Goal: Task Accomplishment & Management: Manage account settings

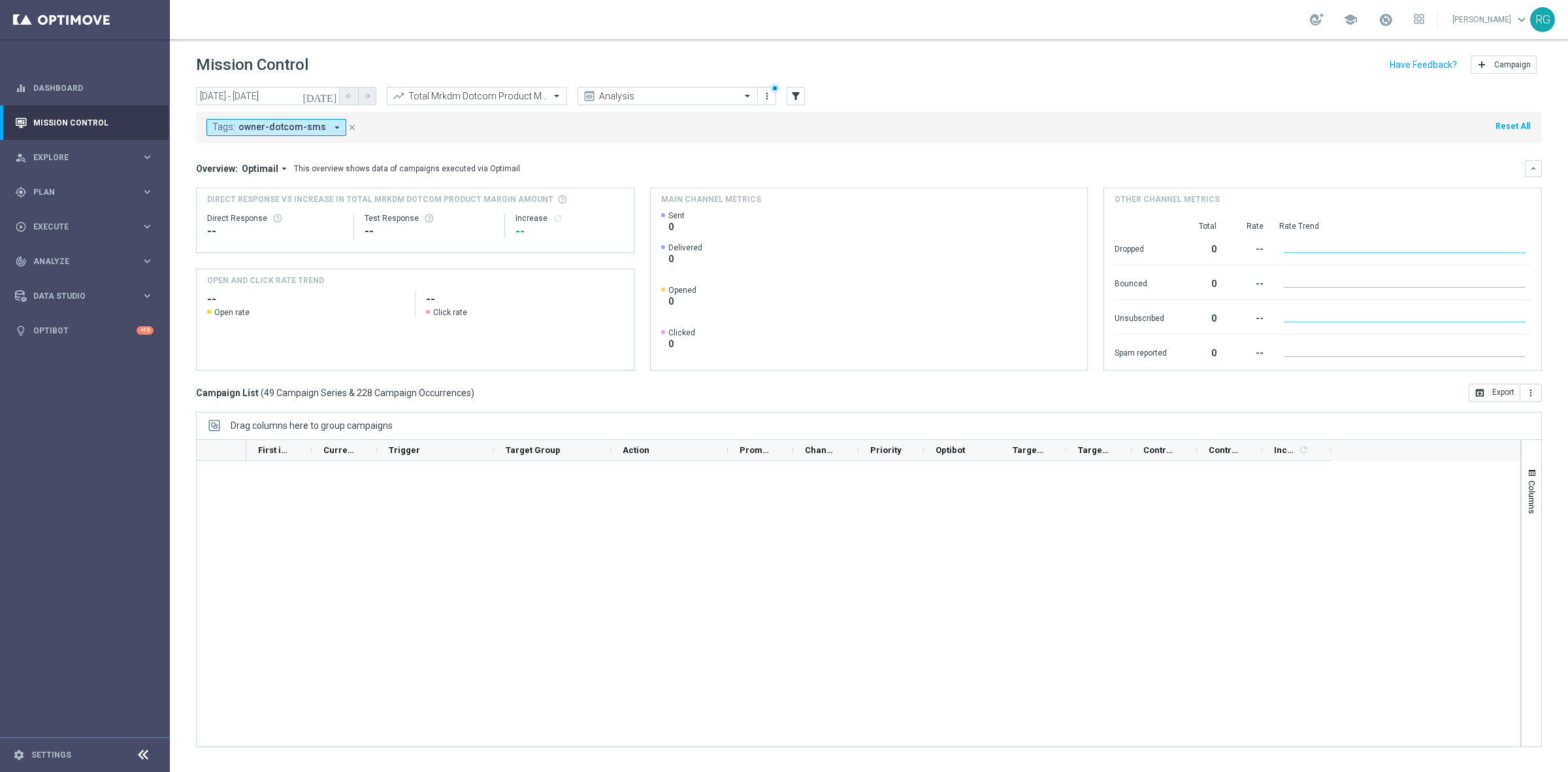
scroll to position [1956, 0]
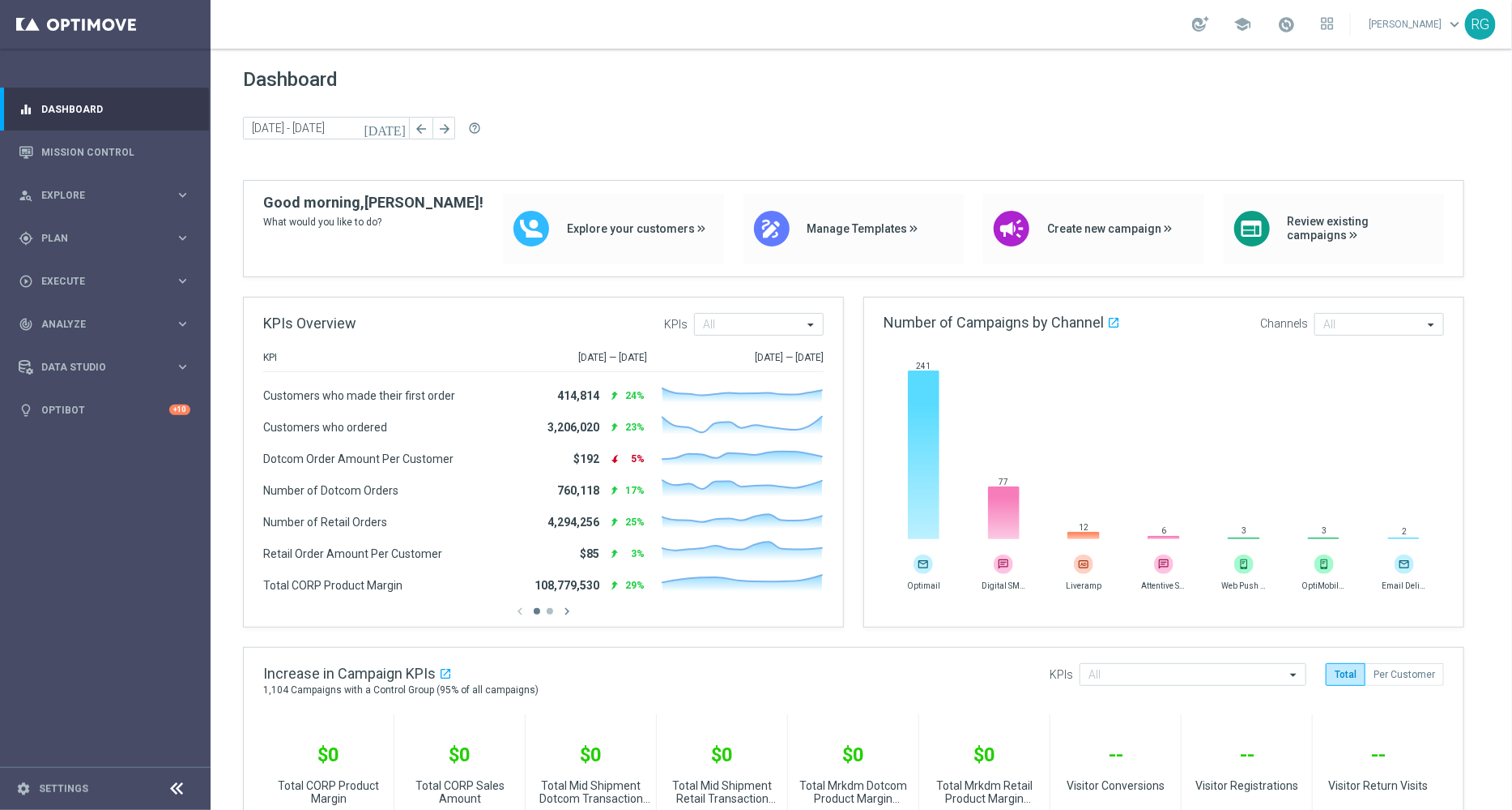
click at [995, 113] on div "Dashboard [DATE] [DATE] - [DATE] arrow_back arrow_forward help_outline" at bounding box center [861, 124] width 1237 height 112
click at [98, 142] on link "Mission Control" at bounding box center [116, 151] width 149 height 43
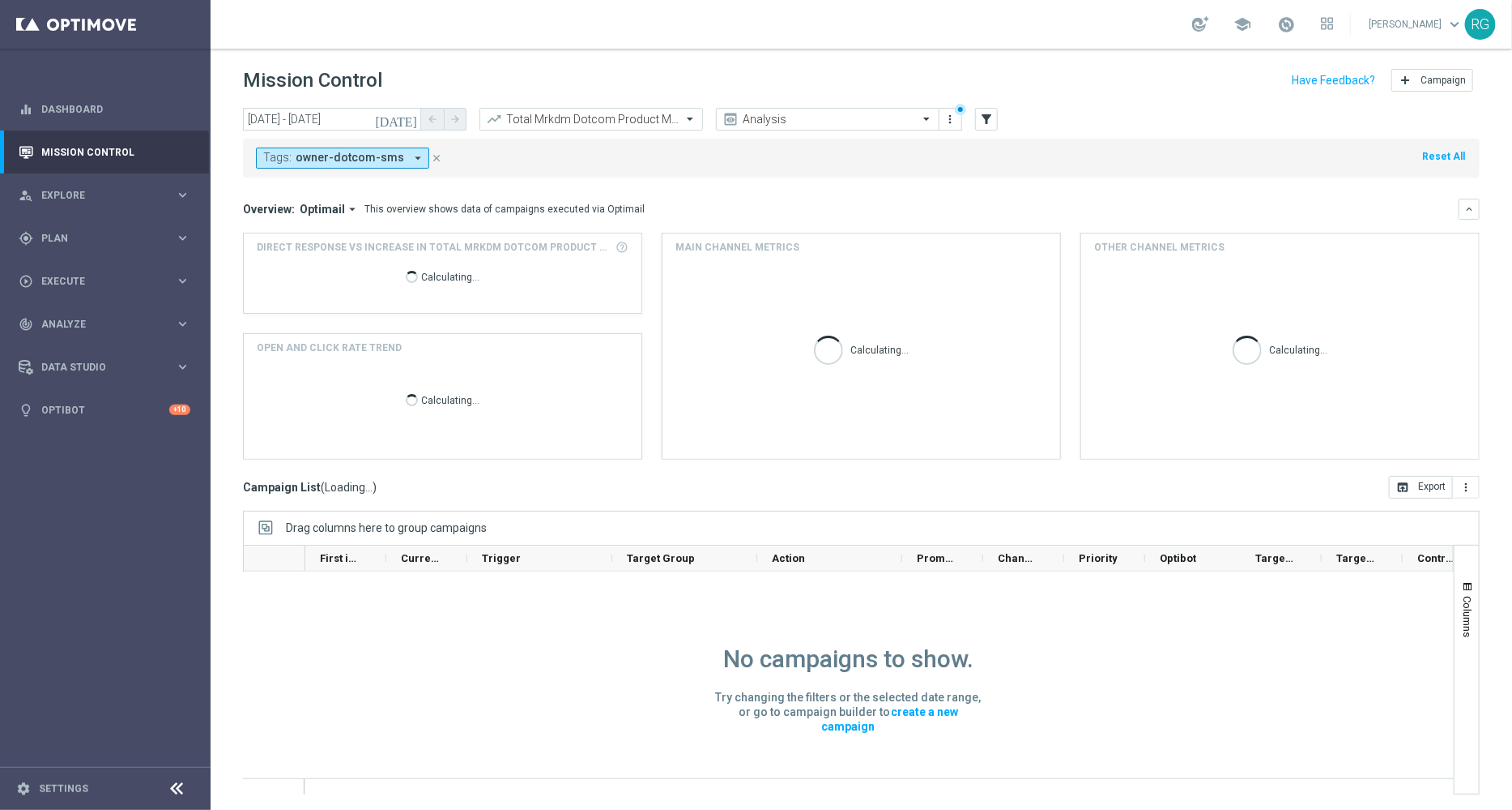
click at [389, 162] on span "owner-dotcom-sms" at bounding box center [349, 157] width 108 height 13
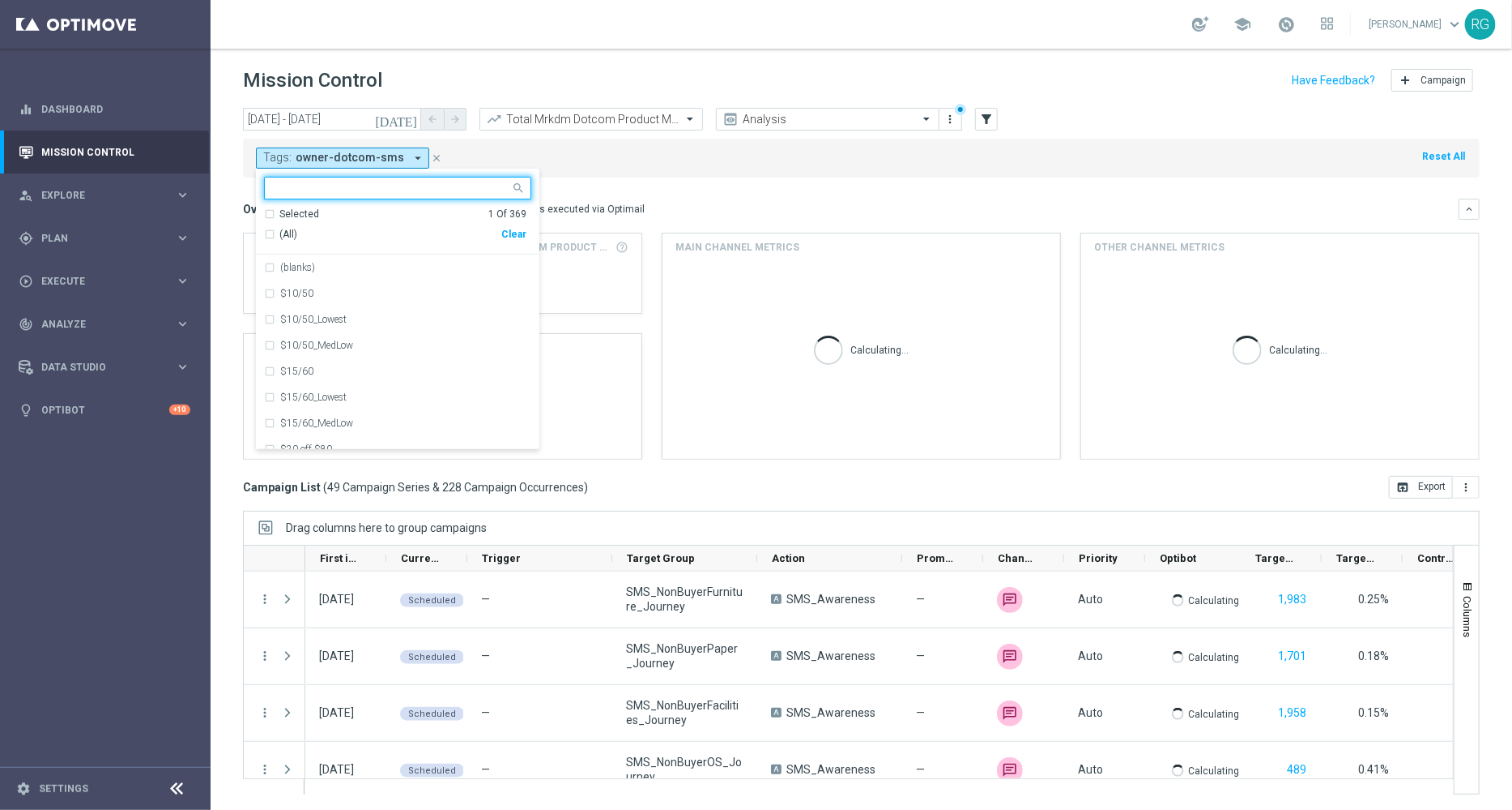
click at [0, 0] on div "Clear" at bounding box center [0, 0] width 0 height 0
click at [342, 188] on input "text" at bounding box center [391, 189] width 237 height 13
click at [338, 319] on label "owner-dotcom-promo" at bounding box center [325, 319] width 90 height 10
type input "owner-"
click at [754, 186] on mini-dashboard "Overview: Optimail arrow_drop_down This overview shows data of campaigns execut…" at bounding box center [861, 326] width 1237 height 299
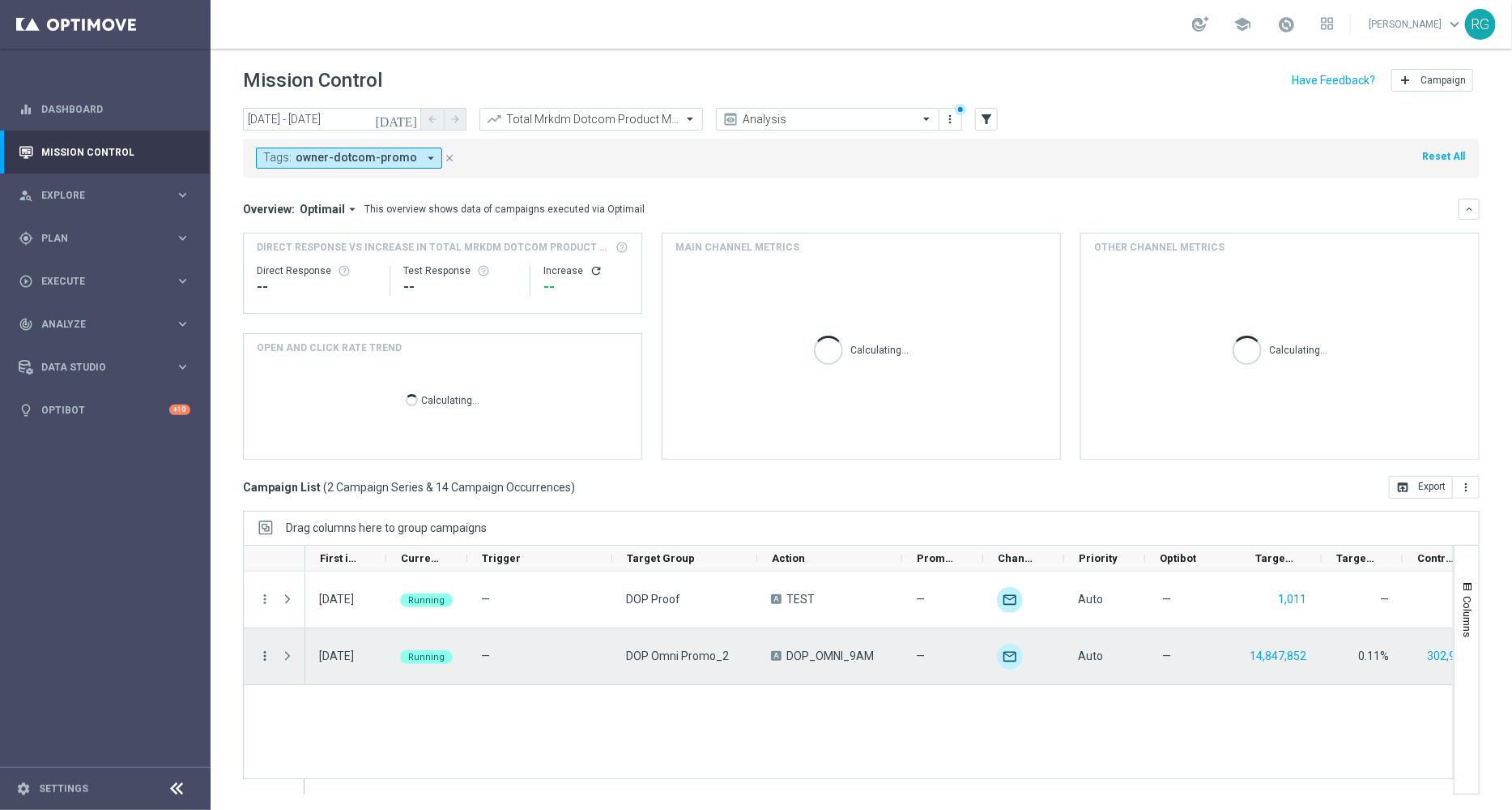
click at [266, 659] on icon "more_vert" at bounding box center [264, 655] width 14 height 14
click at [349, 603] on div "Edit" at bounding box center [371, 607] width 150 height 11
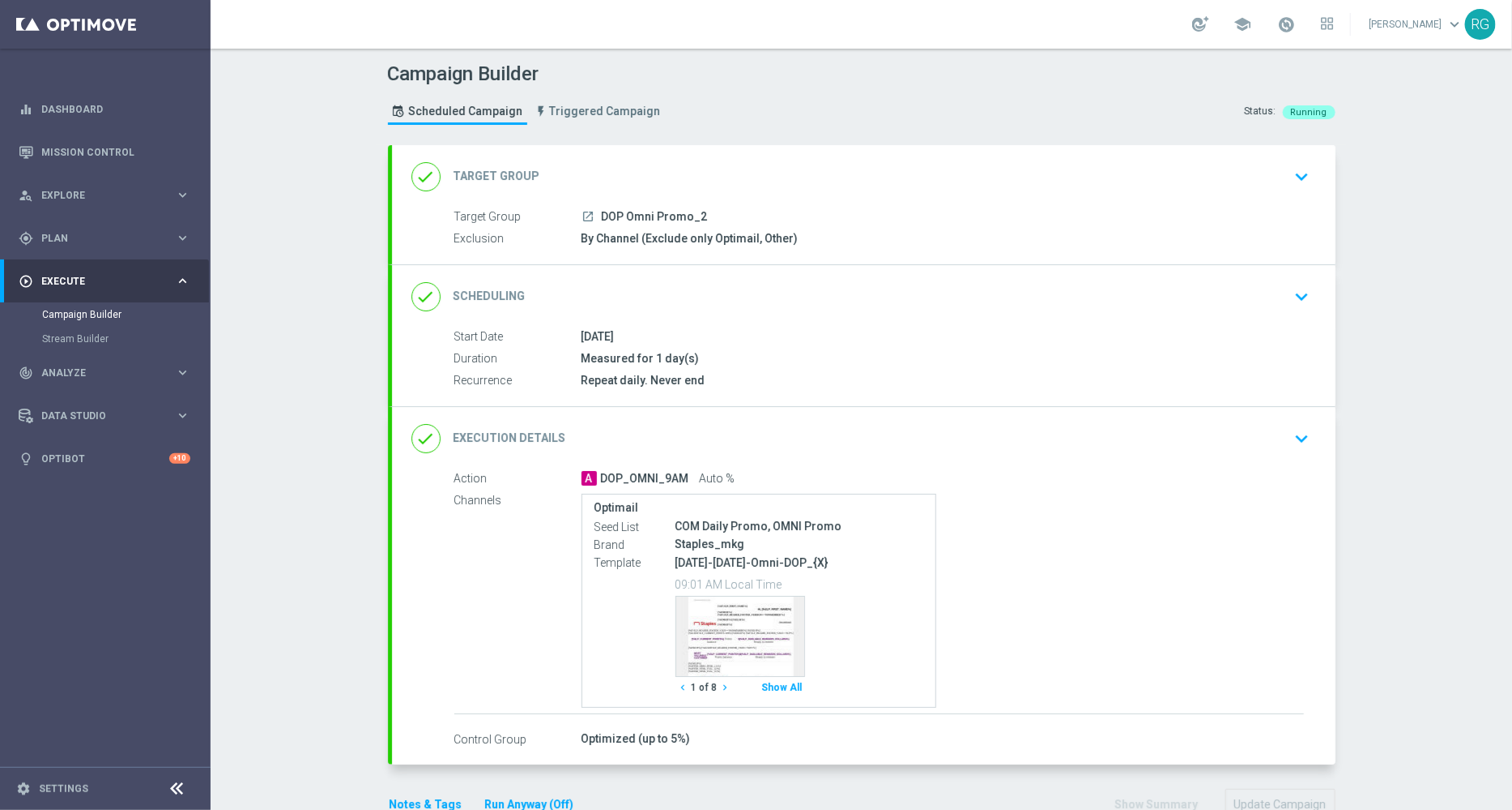
click at [1302, 430] on icon "keyboard_arrow_down" at bounding box center [1301, 438] width 24 height 24
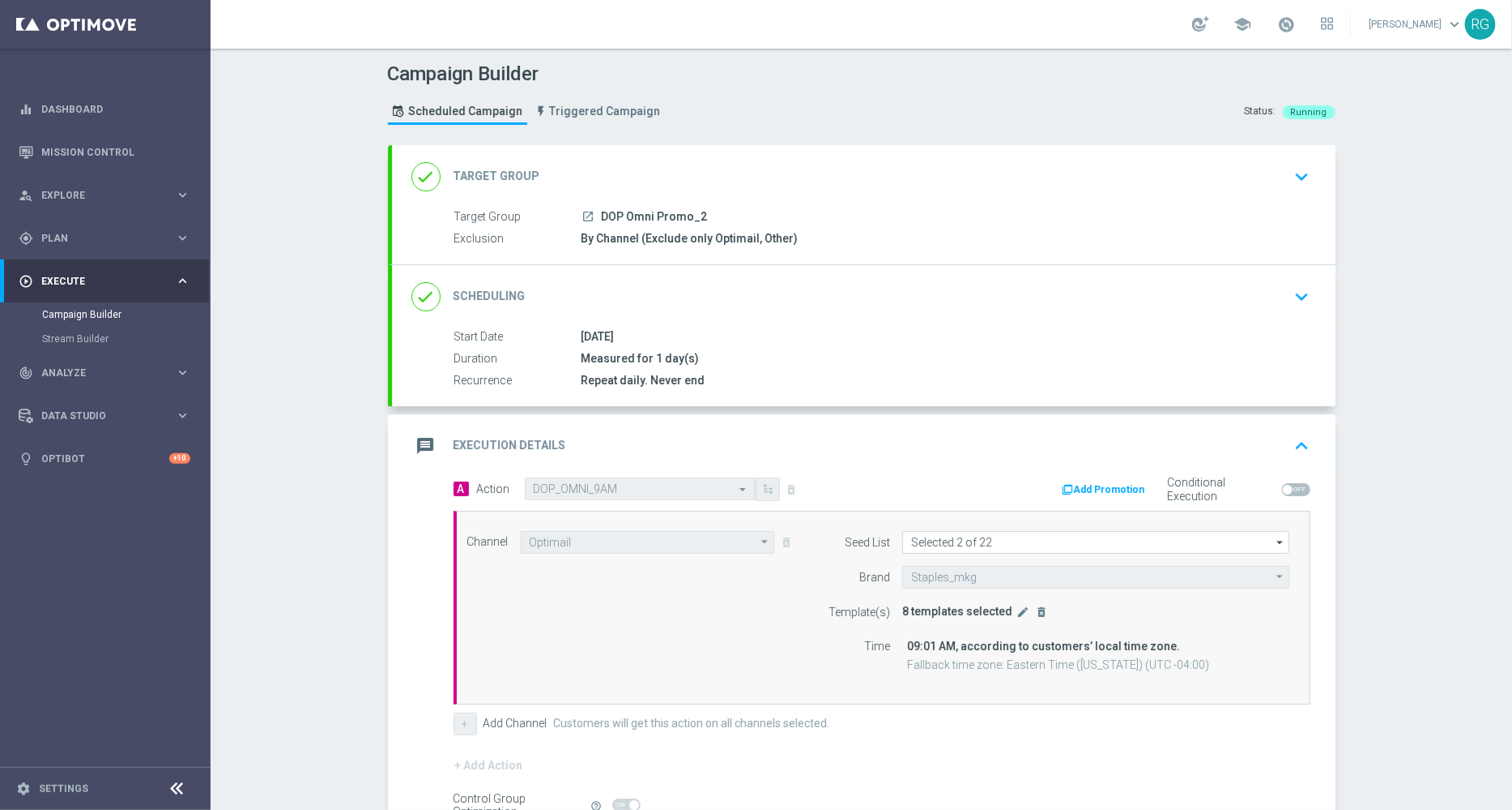
scroll to position [177, 0]
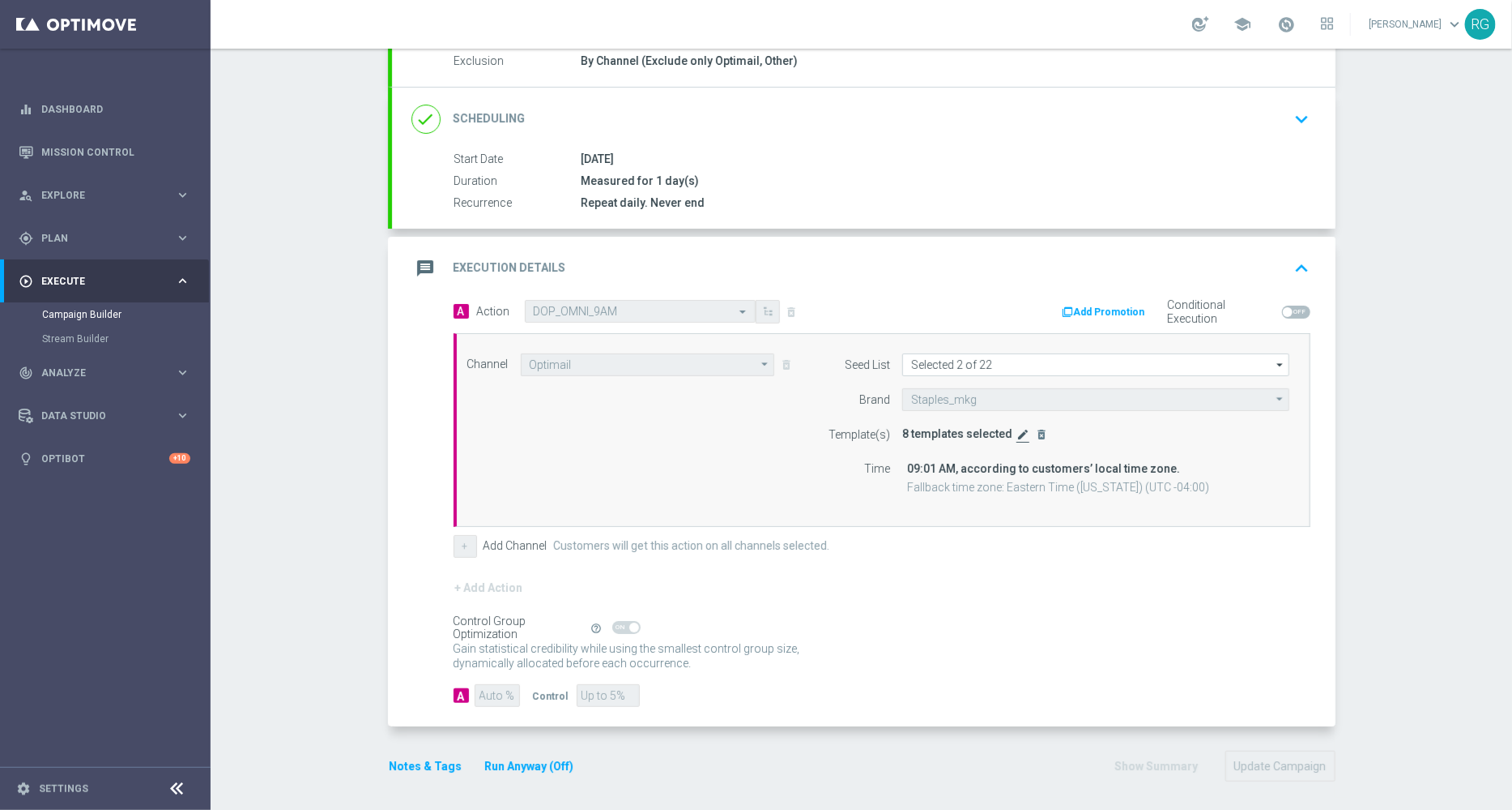
click at [1016, 431] on icon "edit" at bounding box center [1023, 435] width 13 height 13
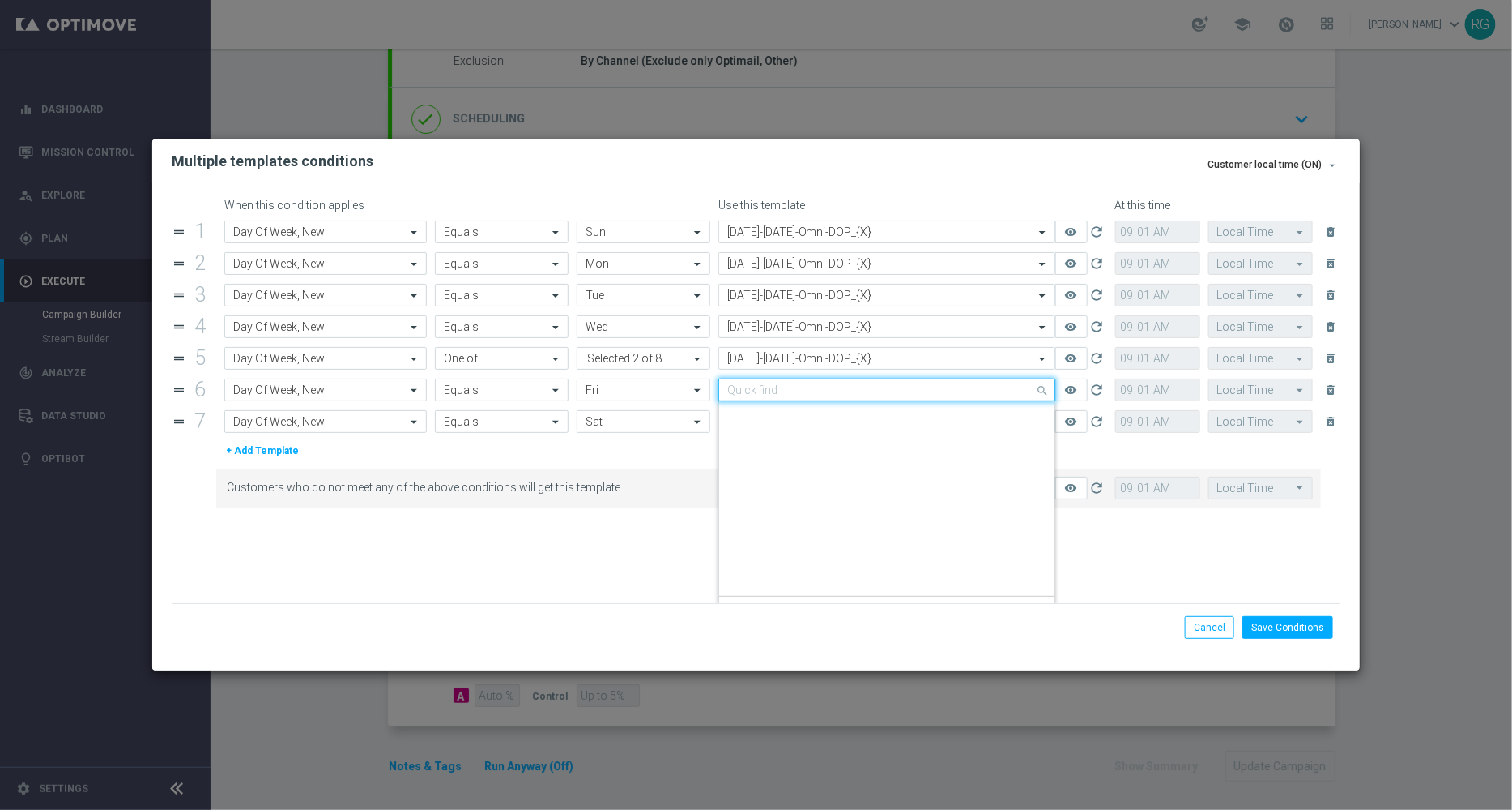
click at [752, 395] on input "text" at bounding box center [871, 390] width 287 height 13
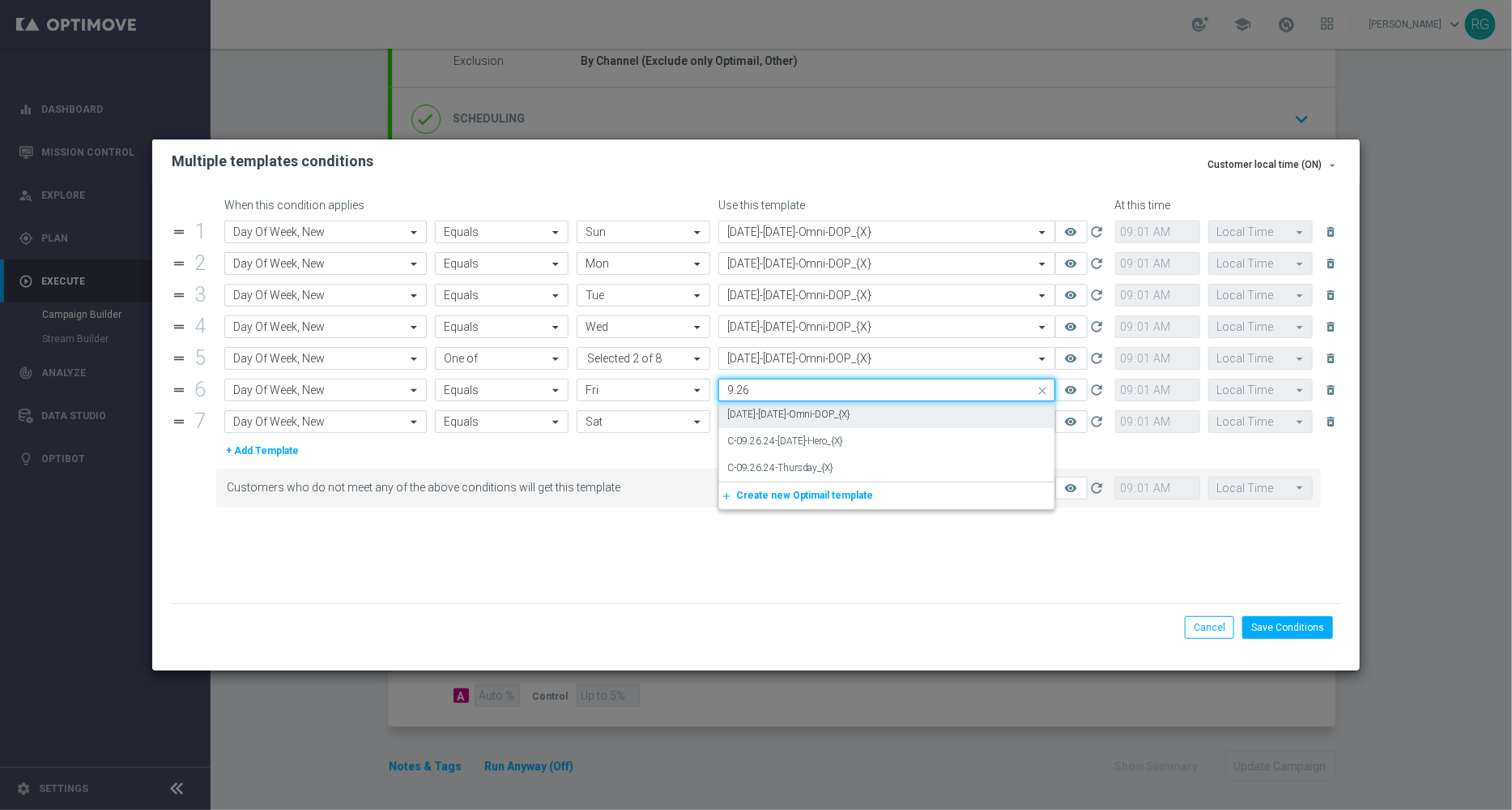
click at [774, 420] on label "9.26.25-Friday-Omni-DOP_{X}" at bounding box center [789, 415] width 124 height 13
type input "9.26"
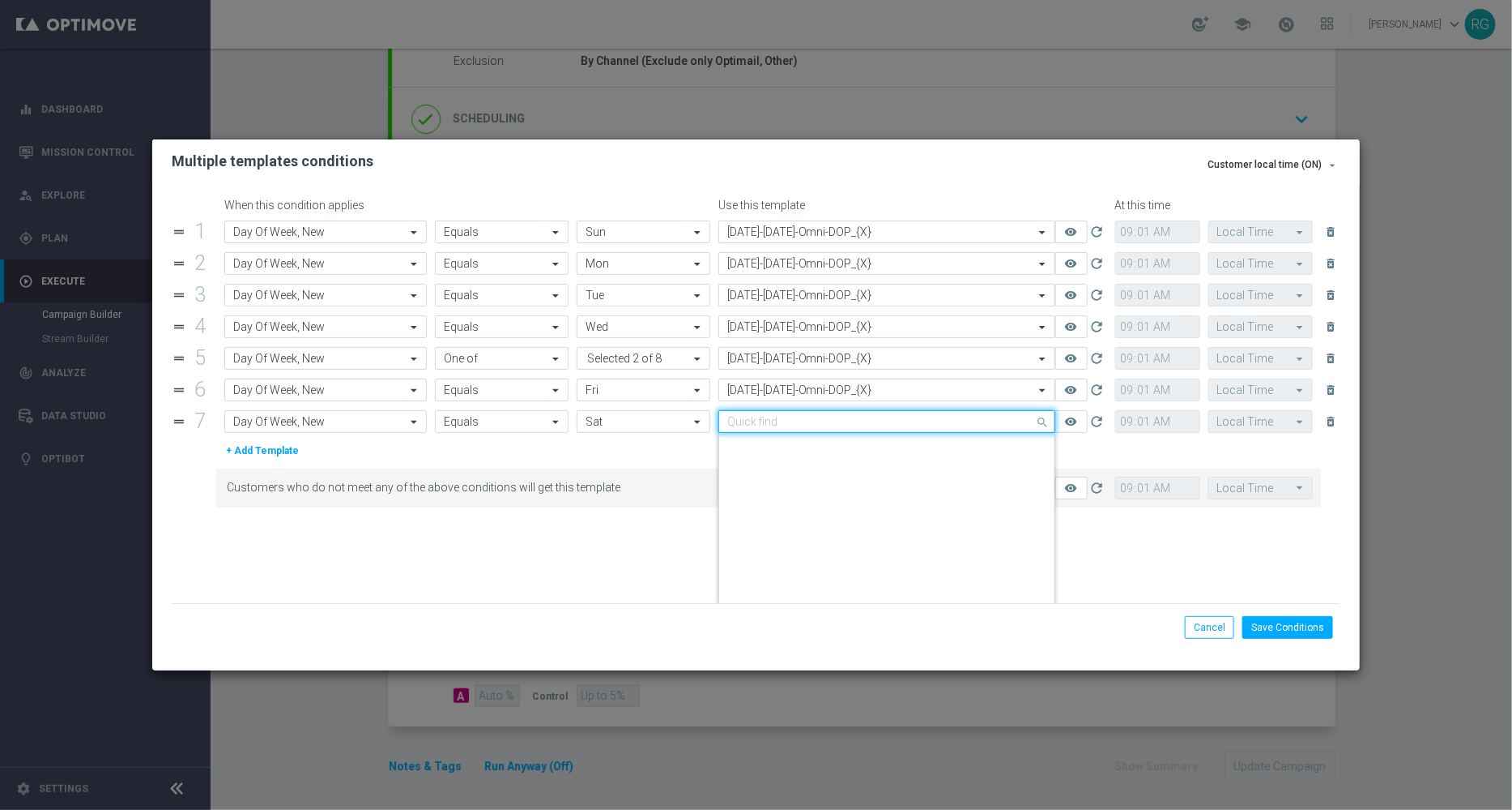
click at [769, 427] on input "text" at bounding box center [871, 421] width 287 height 13
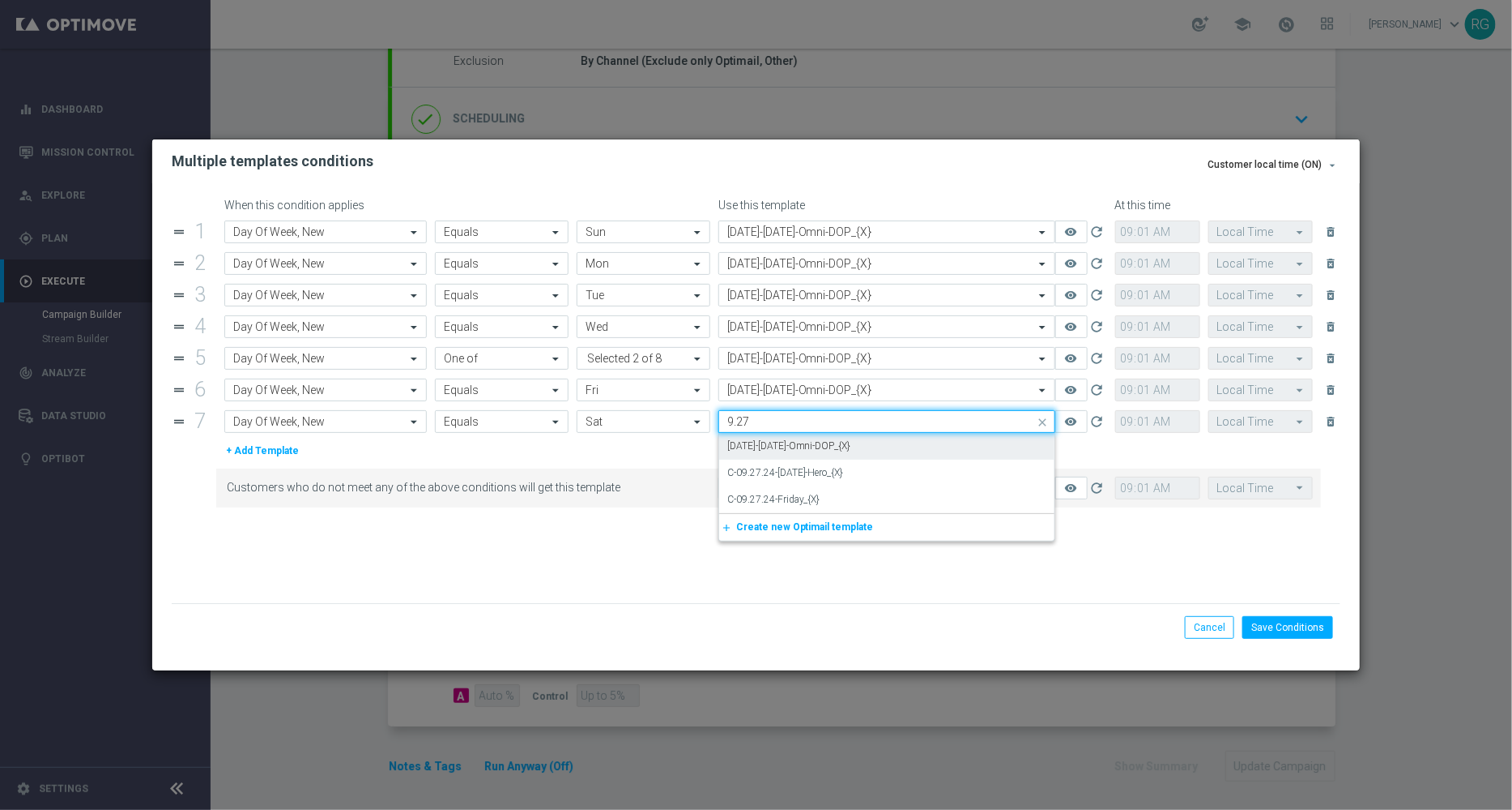
click at [775, 441] on label "9.27.25-Saturday-Omni-DOP_{X}" at bounding box center [789, 446] width 124 height 13
type input "9.27"
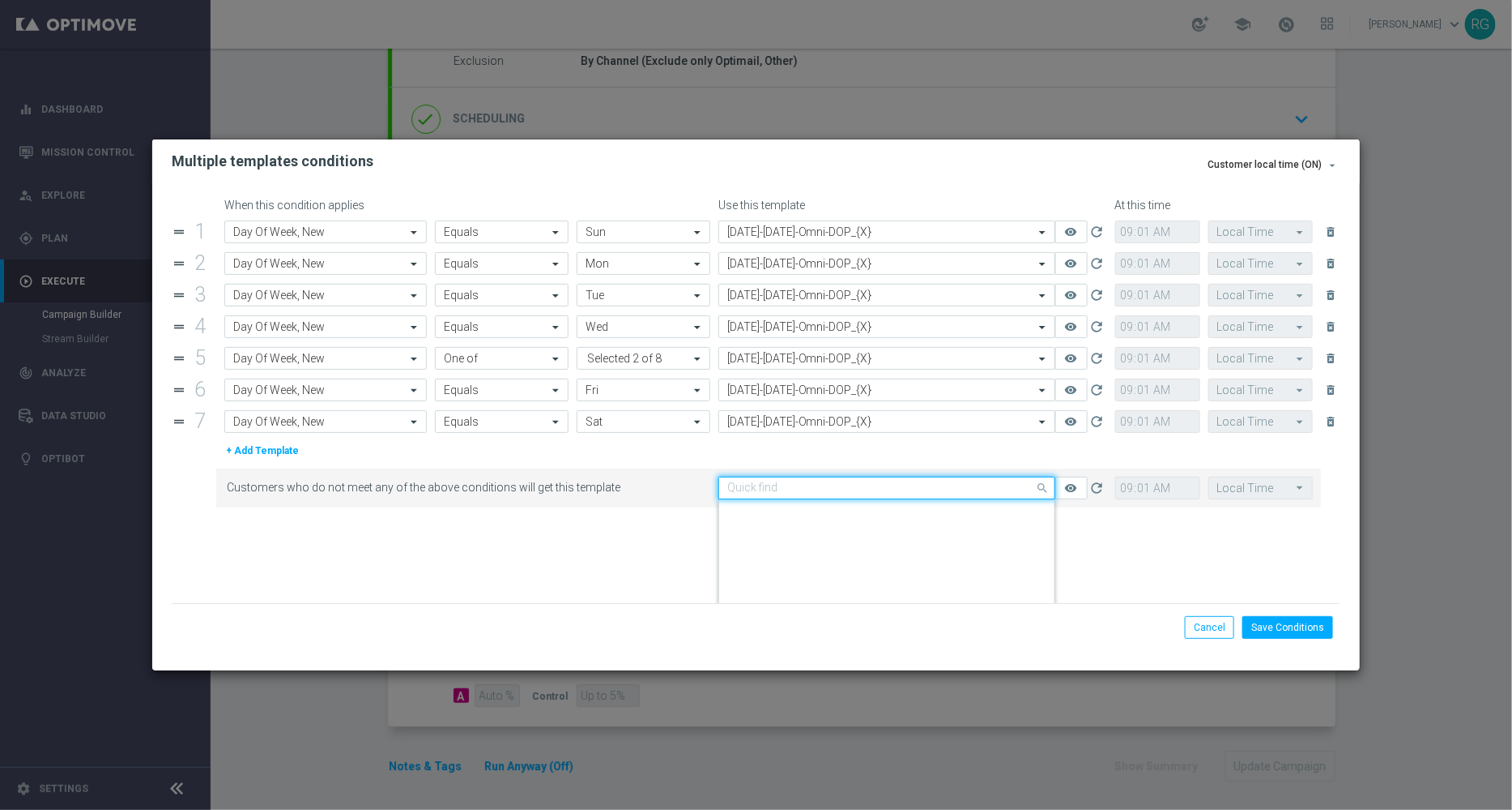
click at [767, 486] on input "text" at bounding box center [871, 488] width 287 height 13
click at [767, 511] on label "9.27.25-Saturday-Omni-DOP_{X}" at bounding box center [789, 512] width 124 height 13
type input "9.27"
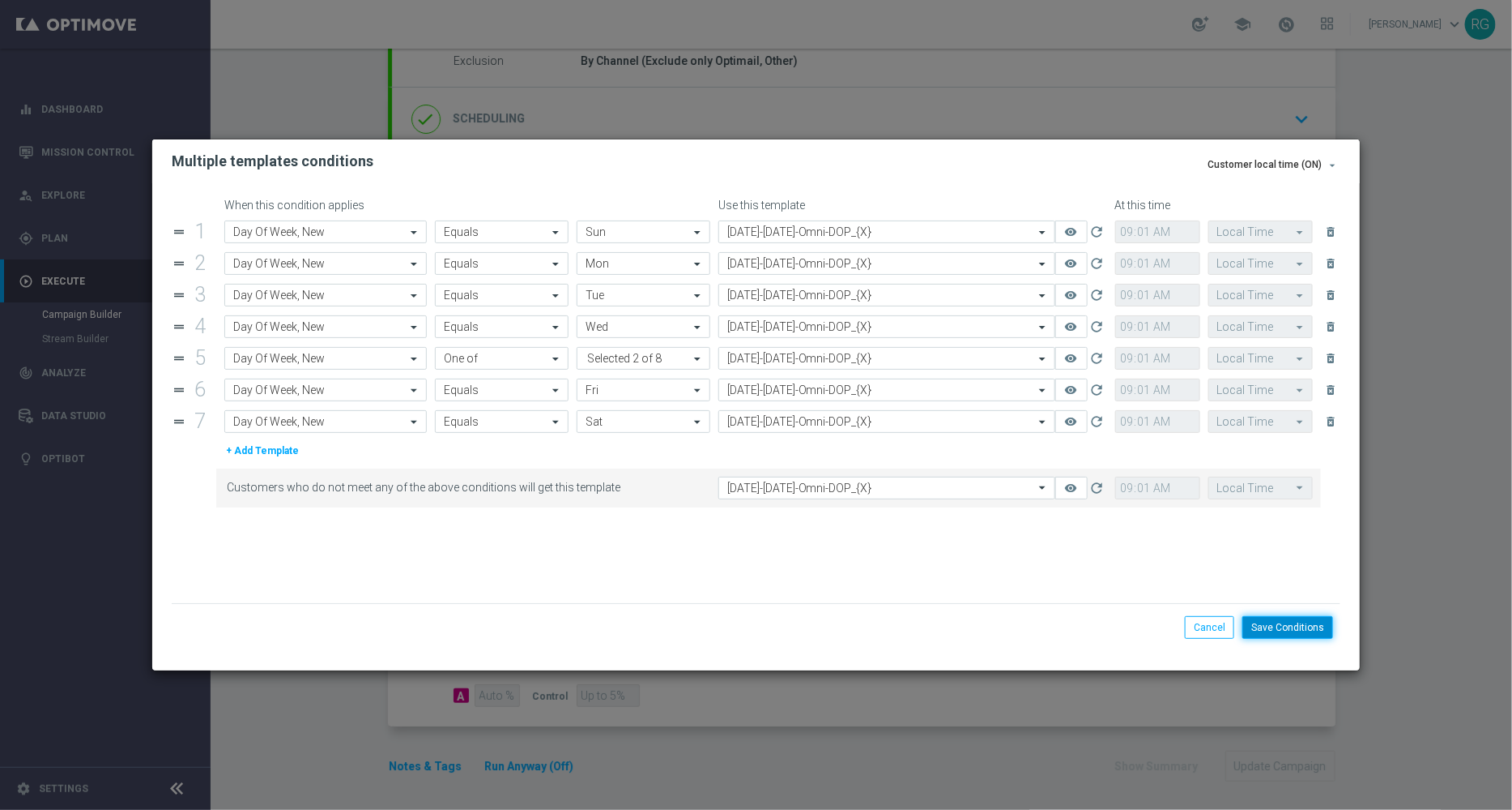
click at [1301, 618] on button "Save Conditions" at bounding box center [1288, 627] width 91 height 23
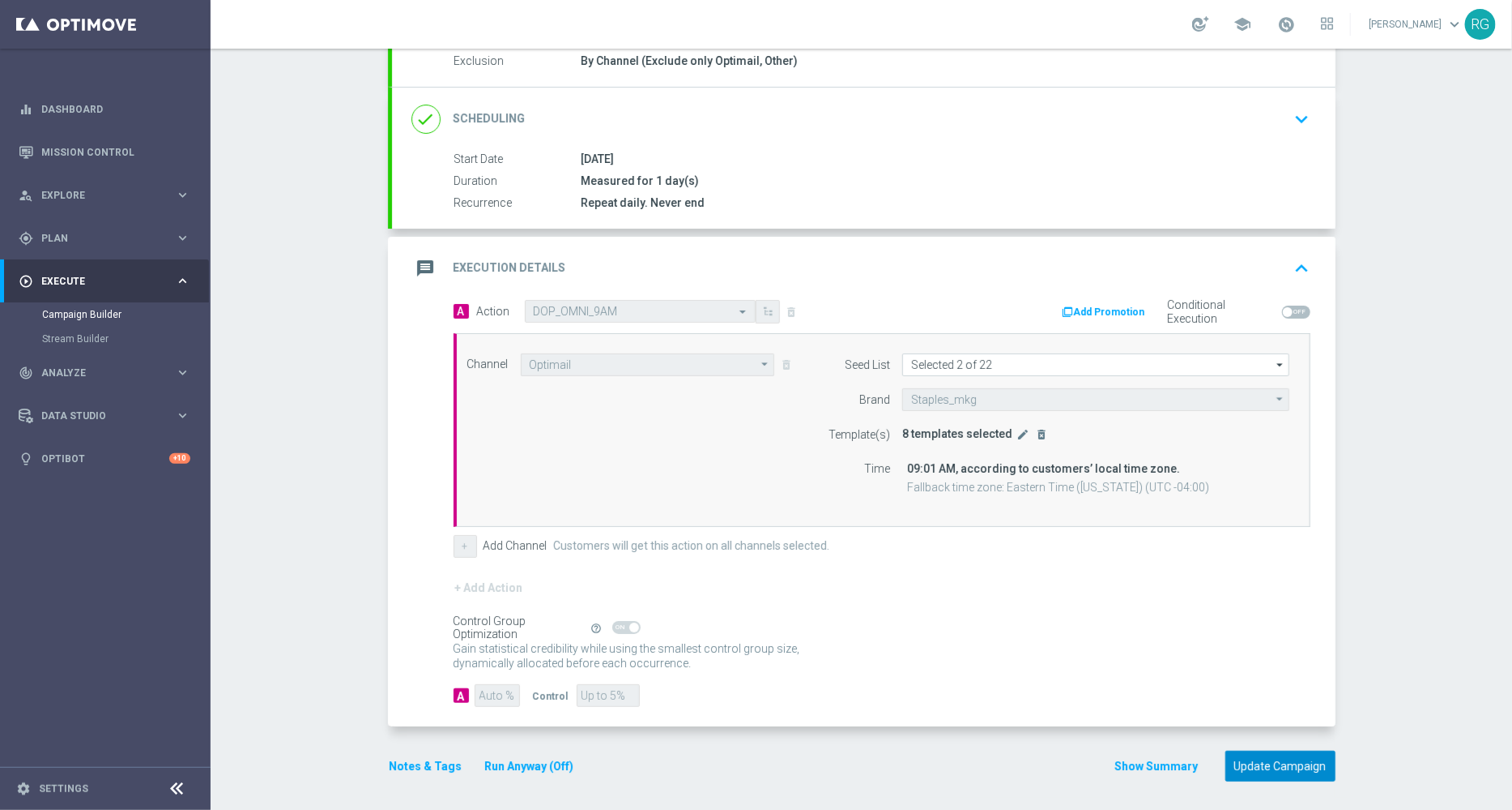
click at [1276, 751] on button "Update Campaign" at bounding box center [1280, 766] width 110 height 32
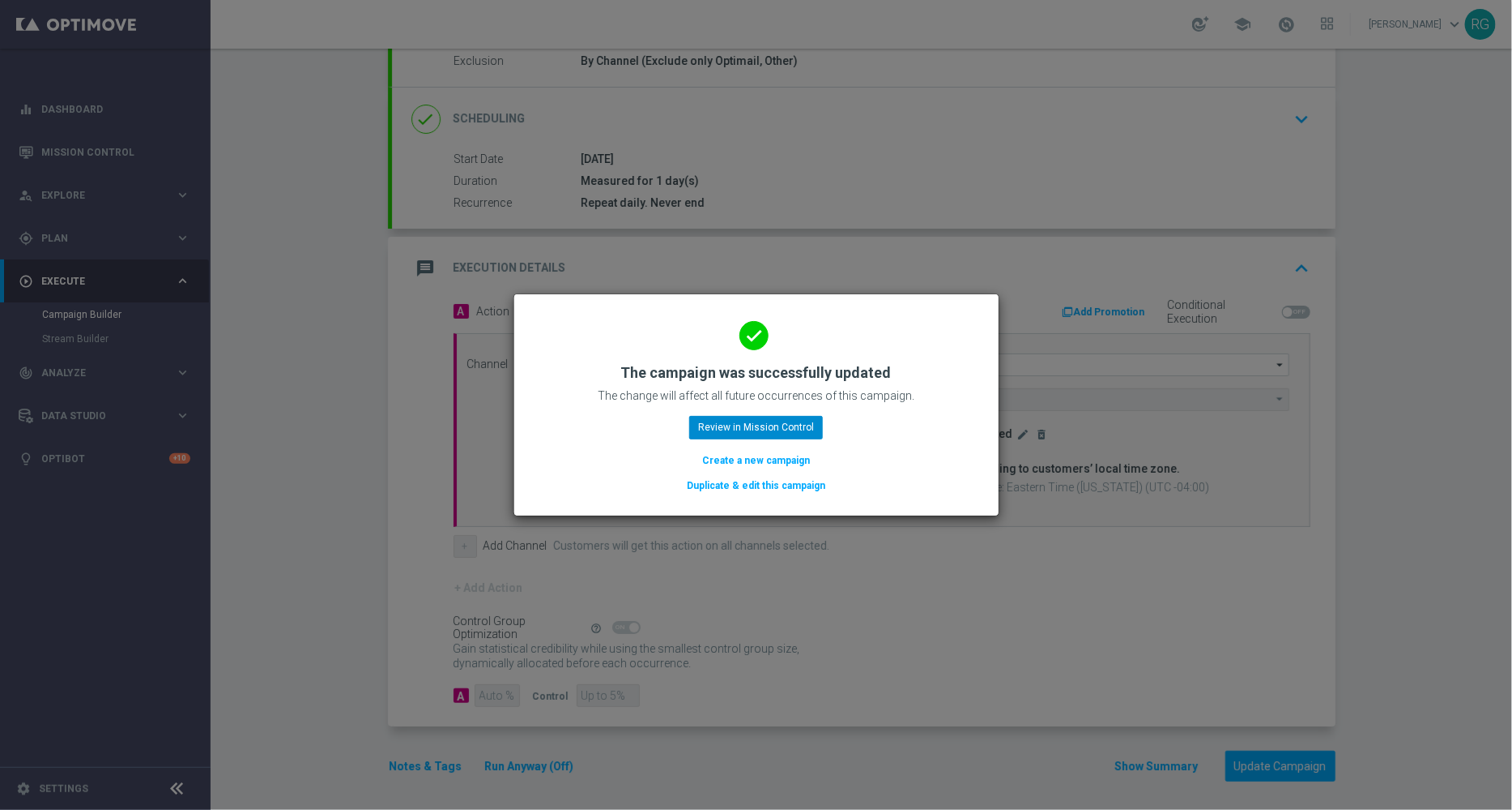
drag, startPoint x: 794, startPoint y: 412, endPoint x: 791, endPoint y: 425, distance: 13.3
click at [791, 425] on div "done The campaign was successfully updated The change will affect all future oc…" at bounding box center [757, 401] width 446 height 185
click at [791, 425] on button "Review in Mission Control" at bounding box center [756, 427] width 134 height 23
